Goal: Transaction & Acquisition: Purchase product/service

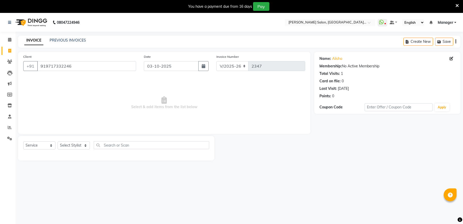
select select "6961"
select select "service"
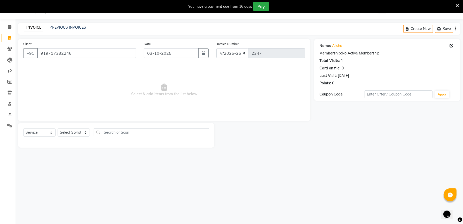
click at [458, 4] on icon at bounding box center [457, 5] width 3 height 5
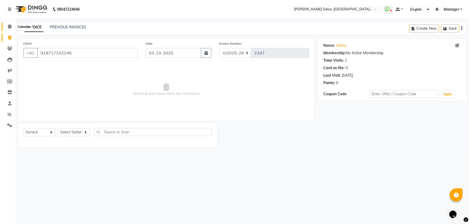
click at [7, 25] on span at bounding box center [9, 27] width 9 height 6
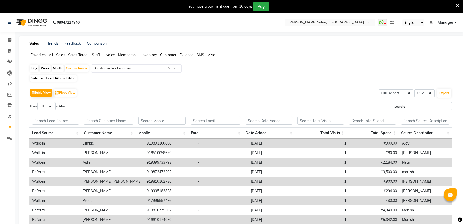
select select "full_report"
select select "csv"
click at [11, 47] on link "Invoice" at bounding box center [8, 51] width 12 height 9
select select "service"
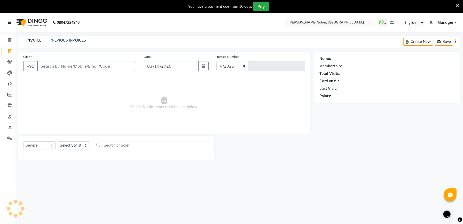
select select "6961"
type input "2347"
click at [456, 4] on icon at bounding box center [457, 5] width 3 height 5
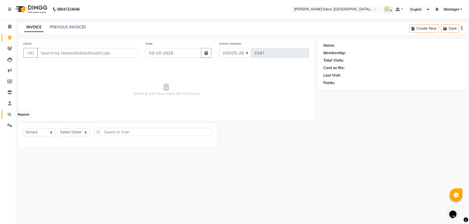
click at [10, 115] on icon at bounding box center [10, 114] width 4 height 4
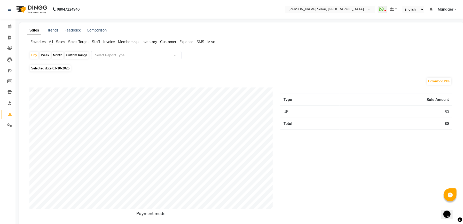
click at [82, 56] on div "Custom Range" at bounding box center [77, 55] width 24 height 7
select select "10"
select select "2025"
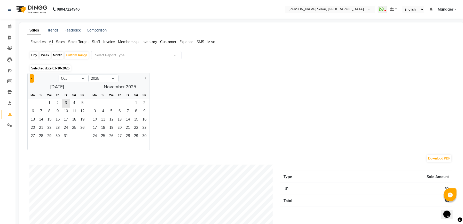
click at [32, 77] on button "Previous month" at bounding box center [32, 78] width 4 height 8
select select "9"
click at [33, 105] on span "1" at bounding box center [33, 103] width 8 height 8
click at [43, 136] on span "30" at bounding box center [41, 137] width 8 height 8
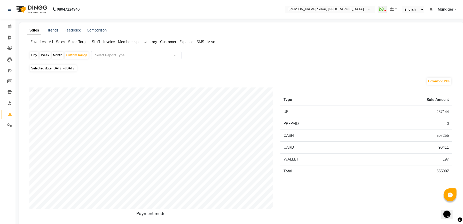
click at [106, 42] on span "Invoice" at bounding box center [109, 42] width 12 height 5
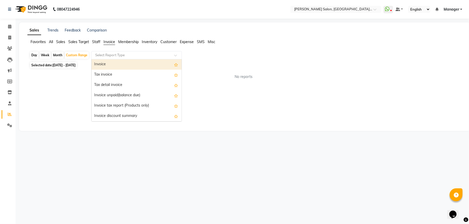
click at [118, 55] on input "text" at bounding box center [131, 55] width 74 height 5
click at [117, 63] on div "Invoice" at bounding box center [136, 64] width 90 height 10
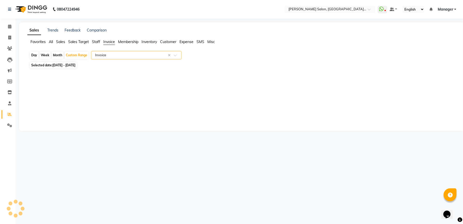
select select "full_report"
select select "csv"
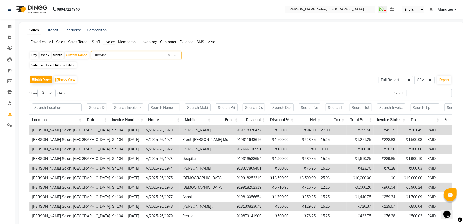
click at [146, 53] on input "text" at bounding box center [131, 55] width 74 height 5
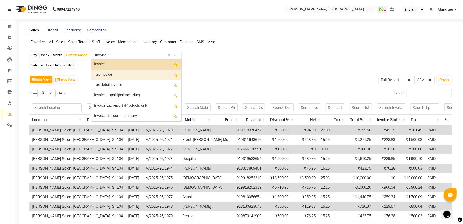
click at [125, 75] on div "Tax invoice" at bounding box center [136, 75] width 90 height 10
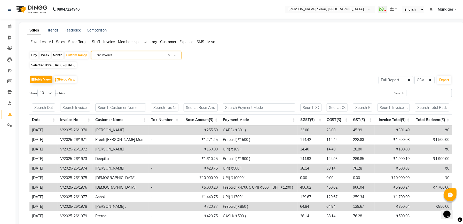
click at [146, 55] on input "text" at bounding box center [131, 55] width 74 height 5
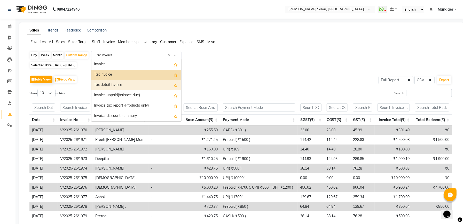
click at [128, 83] on div "Tax detail invoice" at bounding box center [136, 85] width 90 height 10
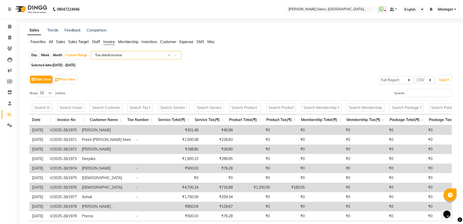
click at [141, 53] on input "text" at bounding box center [131, 55] width 74 height 5
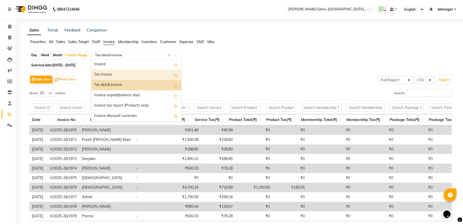
click at [127, 75] on div "Tax invoice" at bounding box center [136, 75] width 90 height 10
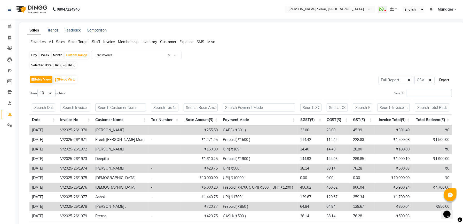
click at [446, 80] on button "Export" at bounding box center [445, 80] width 14 height 9
click at [11, 26] on span at bounding box center [9, 27] width 9 height 6
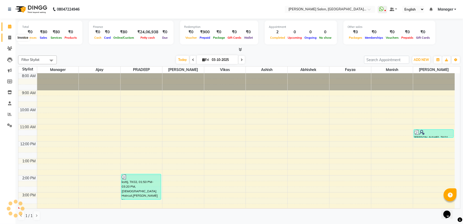
click at [9, 36] on icon at bounding box center [9, 38] width 3 height 4
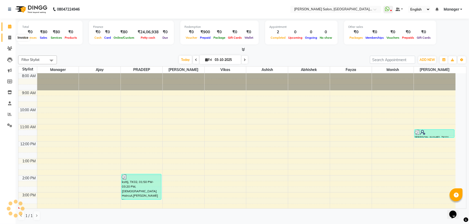
select select "service"
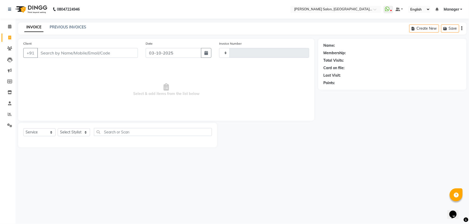
type input "2348"
select select "6961"
click at [11, 25] on icon at bounding box center [9, 27] width 3 height 4
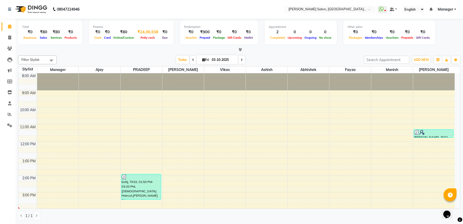
click at [147, 34] on div "₹24,06,938" at bounding box center [147, 32] width 25 height 6
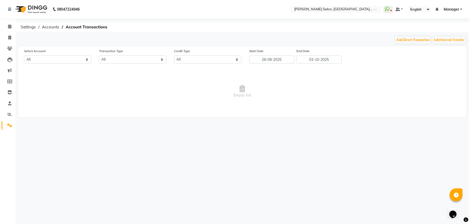
select select "6022"
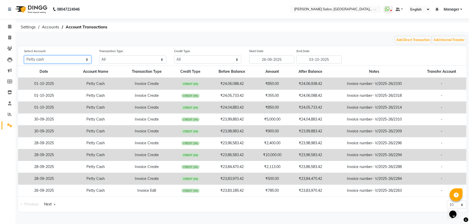
click at [66, 57] on select "All Petty cash" at bounding box center [57, 60] width 67 height 8
drag, startPoint x: 66, startPoint y: 57, endPoint x: 75, endPoint y: 57, distance: 8.5
click at [66, 57] on select "All Petty cash" at bounding box center [57, 60] width 67 height 8
click at [196, 62] on select "All Credit (IN) Debit (OUT)" at bounding box center [207, 60] width 67 height 8
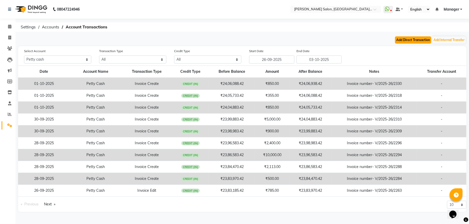
click at [420, 41] on button "Add Direct Transaction" at bounding box center [413, 39] width 36 height 7
select select "direct"
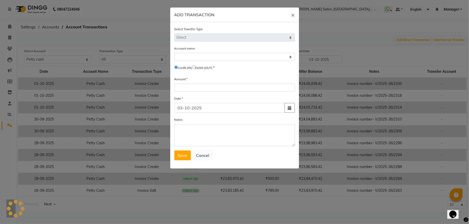
select select "6022"
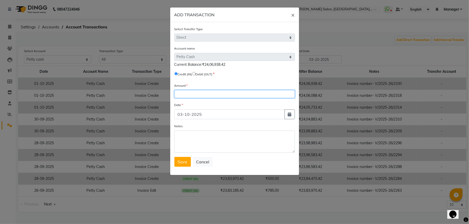
click at [214, 93] on input "number" at bounding box center [234, 94] width 120 height 8
click at [195, 73] on input "radio" at bounding box center [193, 73] width 3 height 3
radio input "true"
click at [209, 93] on input "number" at bounding box center [234, 94] width 120 height 8
type input "3"
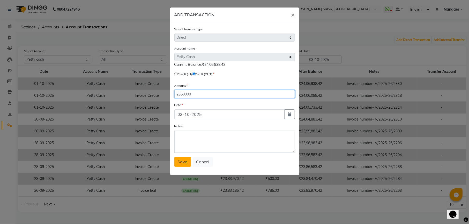
type input "2350000"
click at [182, 161] on span "Save" at bounding box center [183, 161] width 10 height 5
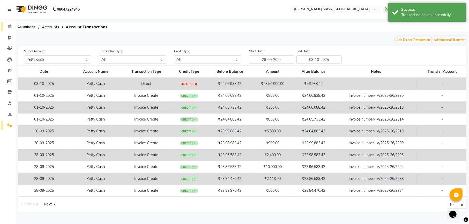
click at [10, 25] on icon at bounding box center [9, 27] width 3 height 4
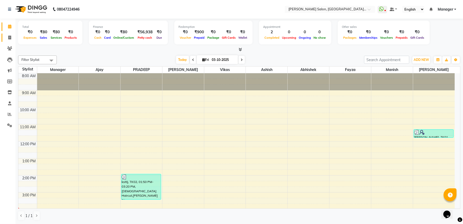
click at [11, 34] on link "Invoice" at bounding box center [8, 38] width 12 height 9
select select "service"
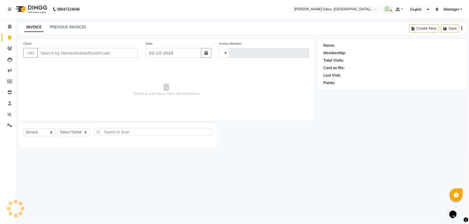
type input "2348"
select select "6961"
click at [71, 50] on input "Client" at bounding box center [87, 53] width 101 height 10
click at [79, 134] on select "Select Stylist Abhishek [PERSON_NAME] [PERSON_NAME] [PERSON_NAME] Manager [PERS…" at bounding box center [74, 132] width 32 height 8
select select "55272"
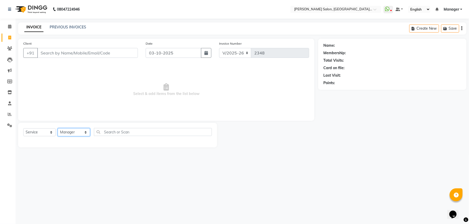
click at [58, 128] on select "Select Stylist Abhishek [PERSON_NAME] [PERSON_NAME] [PERSON_NAME] Manager [PERS…" at bounding box center [74, 132] width 32 height 8
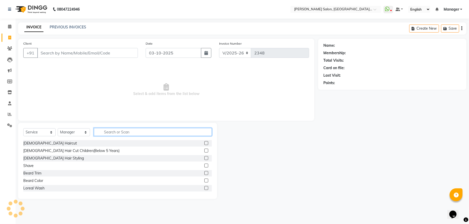
click at [151, 131] on input "text" at bounding box center [153, 132] width 118 height 8
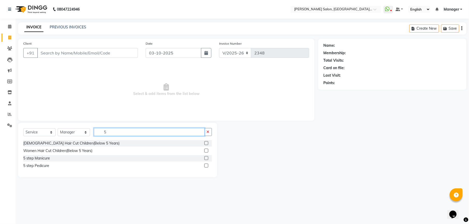
type input "5"
click at [207, 166] on label at bounding box center [206, 166] width 4 height 4
click at [207, 166] on input "checkbox" at bounding box center [205, 165] width 3 height 3
checkbox input "true"
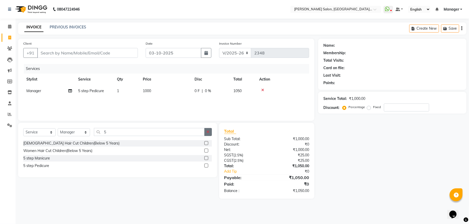
click at [206, 129] on button "button" at bounding box center [207, 132] width 7 height 8
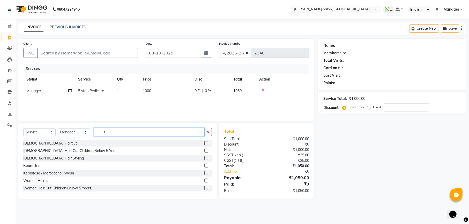
type input "t"
select select "57330"
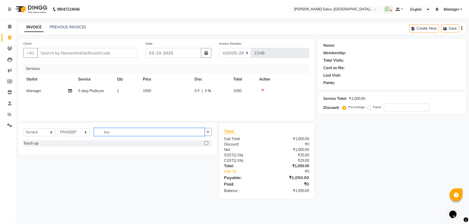
type input "tou"
click at [205, 145] on label at bounding box center [206, 143] width 4 height 4
click at [205, 145] on input "checkbox" at bounding box center [205, 143] width 3 height 3
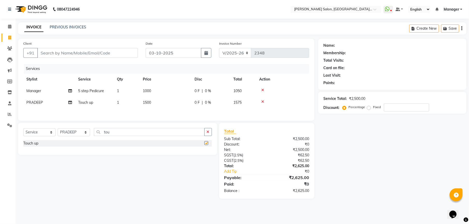
checkbox input "false"
click at [121, 99] on td "1" at bounding box center [127, 103] width 26 height 12
select select "57330"
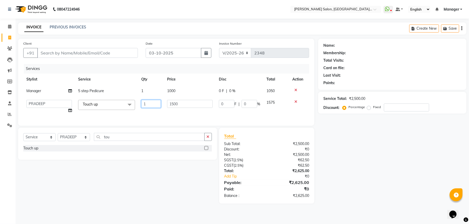
click at [148, 103] on input "1" at bounding box center [151, 104] width 20 height 8
type input "2"
click at [157, 112] on div "Services Stylist Service Qty Price Disc Total Action Manager 5 step Pedicure 1 …" at bounding box center [166, 92] width 286 height 57
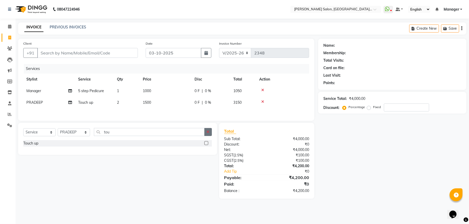
click at [208, 134] on icon "button" at bounding box center [207, 132] width 3 height 4
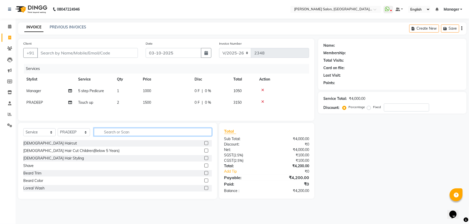
click at [113, 133] on input "text" at bounding box center [153, 132] width 118 height 8
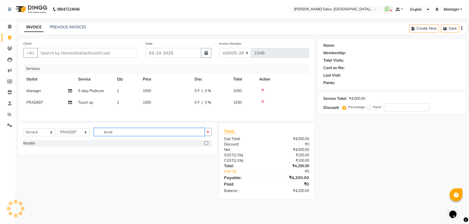
type input "kerat"
click at [206, 145] on label at bounding box center [206, 143] width 4 height 4
click at [206, 145] on input "checkbox" at bounding box center [205, 143] width 3 height 3
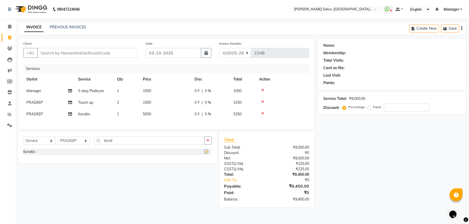
checkbox input "false"
click at [158, 115] on td "5000" at bounding box center [166, 115] width 52 height 12
select select "57330"
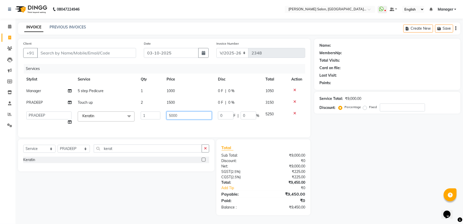
click at [169, 115] on input "5000" at bounding box center [189, 116] width 45 height 8
type input "6000"
click at [217, 128] on div "Services Stylist Service Qty Price Disc Total Action Manager 5 step Pedicure 1 …" at bounding box center [164, 98] width 282 height 68
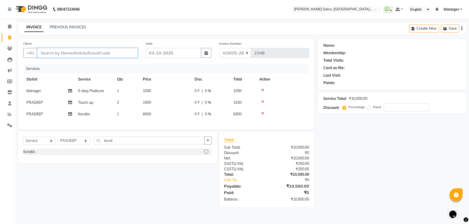
click at [99, 54] on input "Client" at bounding box center [87, 53] width 101 height 10
type input "a"
type input "0"
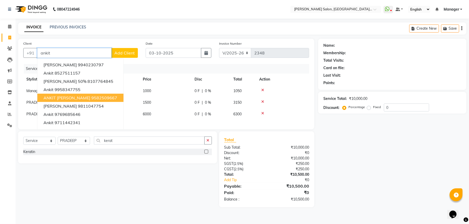
click at [84, 95] on button "ANKIT RP Singh 9582509667" at bounding box center [80, 98] width 86 height 8
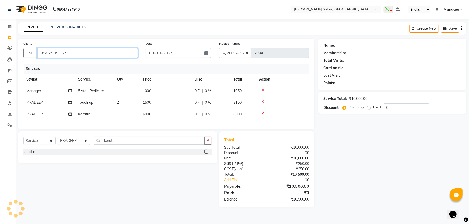
type input "9582509667"
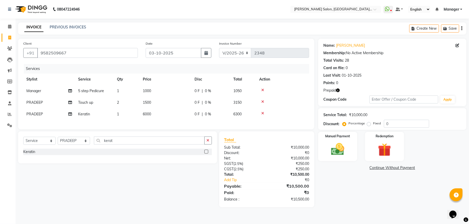
click at [338, 90] on icon "button" at bounding box center [338, 91] width 4 height 4
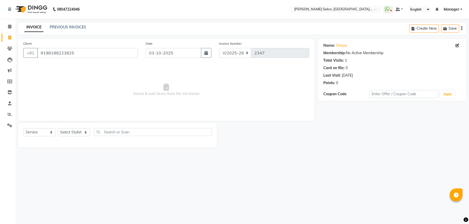
select select "6961"
select select "service"
click at [8, 27] on icon at bounding box center [9, 27] width 3 height 4
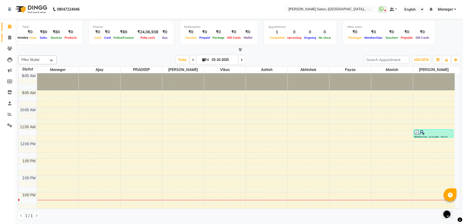
click at [11, 36] on span at bounding box center [9, 38] width 9 height 6
select select "service"
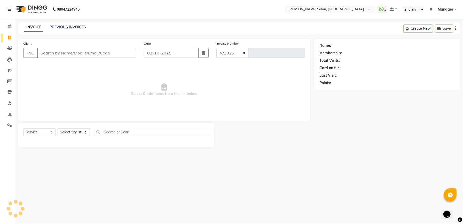
select select "6961"
type input "2347"
click at [98, 53] on input "Client" at bounding box center [87, 53] width 101 height 10
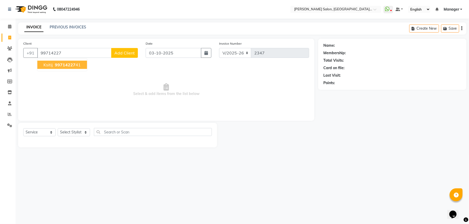
click at [70, 66] on span "99714227" at bounding box center [65, 64] width 21 height 5
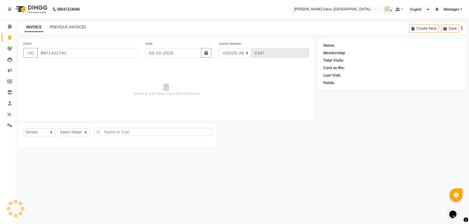
type input "9971422741"
click at [338, 91] on icon "button" at bounding box center [338, 91] width 4 height 4
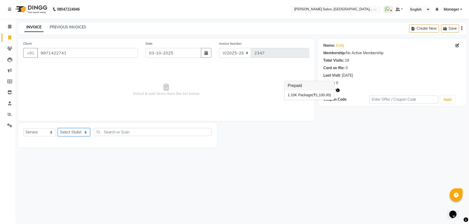
click at [74, 129] on select "Select Stylist Abhishek [PERSON_NAME] [PERSON_NAME] [PERSON_NAME] Manager [PERS…" at bounding box center [74, 132] width 32 height 8
select select "57330"
click at [58, 128] on select "Select Stylist Abhishek [PERSON_NAME] [PERSON_NAME] [PERSON_NAME] Manager [PERS…" at bounding box center [74, 132] width 32 height 8
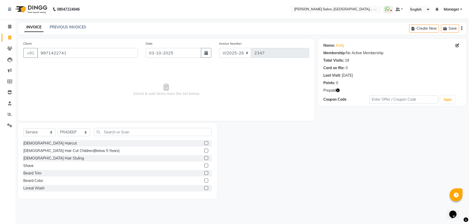
click at [204, 144] on label at bounding box center [206, 143] width 4 height 4
click at [204, 144] on input "checkbox" at bounding box center [205, 143] width 3 height 3
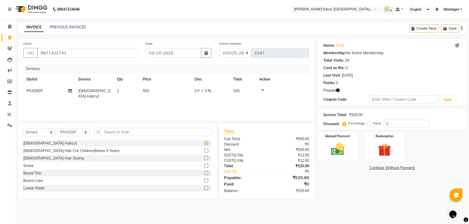
checkbox input "false"
click at [204, 173] on label at bounding box center [206, 173] width 4 height 4
click at [204, 173] on input "checkbox" at bounding box center [205, 173] width 3 height 3
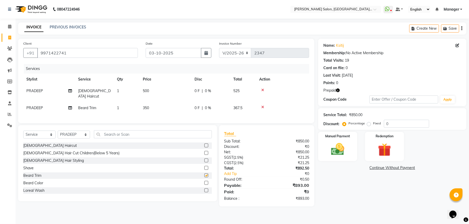
checkbox input "false"
click at [167, 103] on td "350" at bounding box center [166, 108] width 52 height 12
select select "57330"
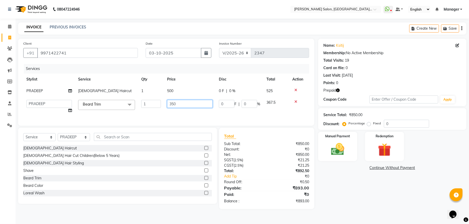
click at [180, 103] on input "350" at bounding box center [189, 104] width 45 height 8
type input "357"
click at [366, 209] on main "INVOICE PREVIOUS INVOICES Create New Save Client +91 9971422741 Date 03-10-2025…" at bounding box center [242, 119] width 453 height 195
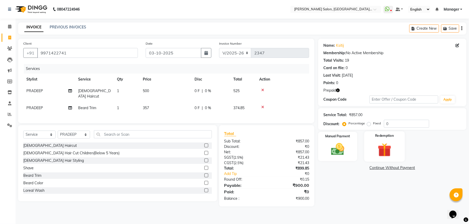
click at [386, 155] on img at bounding box center [384, 150] width 22 height 17
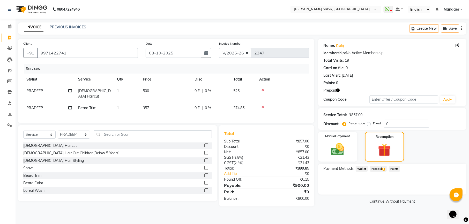
click at [377, 167] on span "Prepaid 1" at bounding box center [378, 169] width 17 height 6
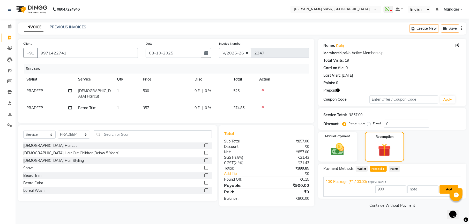
click at [444, 188] on button "Add" at bounding box center [448, 189] width 19 height 9
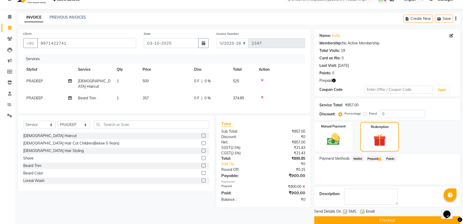
scroll to position [18, 0]
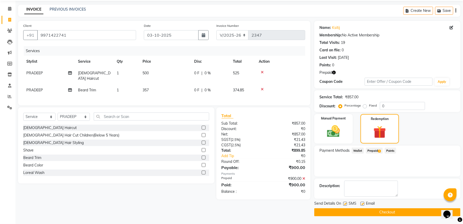
click at [346, 204] on label at bounding box center [345, 204] width 4 height 4
click at [346, 204] on input "checkbox" at bounding box center [344, 204] width 3 height 3
checkbox input "false"
click at [397, 213] on button "Checkout" at bounding box center [388, 213] width 146 height 8
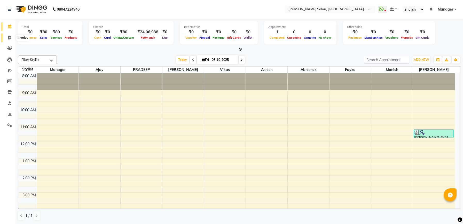
click at [10, 38] on icon at bounding box center [9, 38] width 3 height 4
select select "6961"
select select "service"
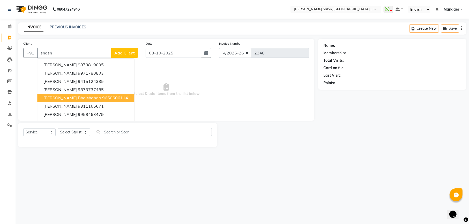
click at [102, 96] on ngb-highlight "9650606114" at bounding box center [115, 97] width 26 height 5
type input "9650606114"
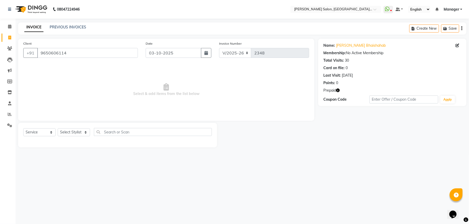
click at [338, 90] on icon "button" at bounding box center [338, 91] width 4 height 4
click at [81, 129] on select "Select Stylist Abhishek [PERSON_NAME] [PERSON_NAME] [PERSON_NAME] Manager [PERS…" at bounding box center [74, 132] width 32 height 8
select select "57330"
click at [58, 128] on select "Select Stylist Abhishek [PERSON_NAME] [PERSON_NAME] [PERSON_NAME] Manager [PERS…" at bounding box center [74, 132] width 32 height 8
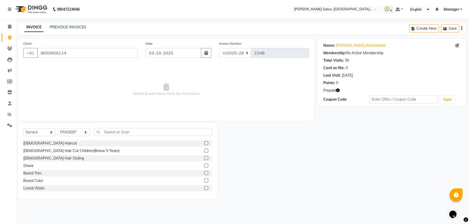
click at [204, 143] on label at bounding box center [206, 143] width 4 height 4
click at [204, 143] on input "checkbox" at bounding box center [205, 143] width 3 height 3
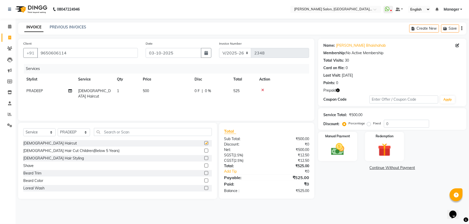
checkbox input "false"
click at [204, 174] on label at bounding box center [206, 173] width 4 height 4
click at [204, 174] on input "checkbox" at bounding box center [205, 173] width 3 height 3
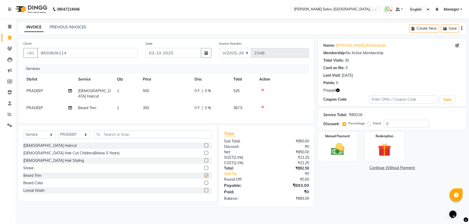
checkbox input "false"
click at [151, 134] on input "text" at bounding box center [153, 135] width 118 height 8
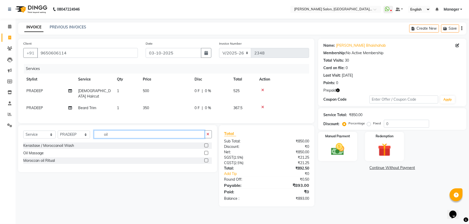
type input "oil"
click at [206, 152] on label at bounding box center [206, 153] width 4 height 4
click at [206, 152] on input "checkbox" at bounding box center [205, 153] width 3 height 3
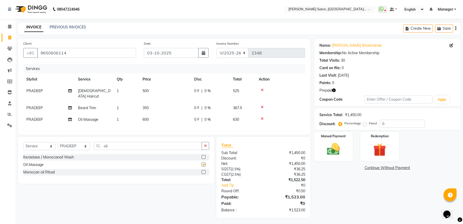
checkbox input "false"
click at [409, 123] on input "0" at bounding box center [402, 124] width 45 height 8
type input "4.76"
drag, startPoint x: 384, startPoint y: 150, endPoint x: 384, endPoint y: 160, distance: 10.1
click at [384, 150] on img at bounding box center [380, 150] width 22 height 17
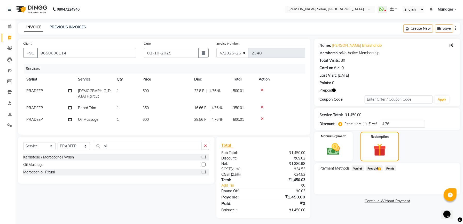
click at [374, 166] on span "Prepaid 1" at bounding box center [374, 169] width 17 height 6
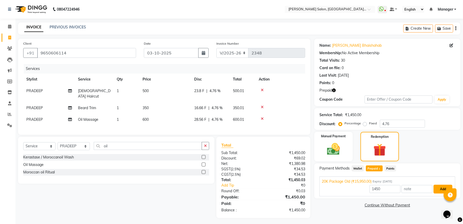
click at [437, 190] on button "Add" at bounding box center [443, 189] width 19 height 9
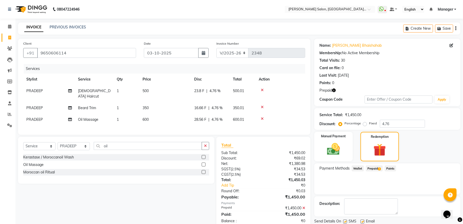
scroll to position [18, 0]
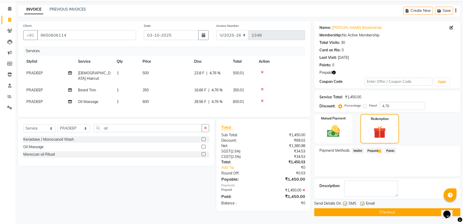
click at [390, 215] on button "Checkout" at bounding box center [388, 213] width 146 height 8
